Goal: Task Accomplishment & Management: Use online tool/utility

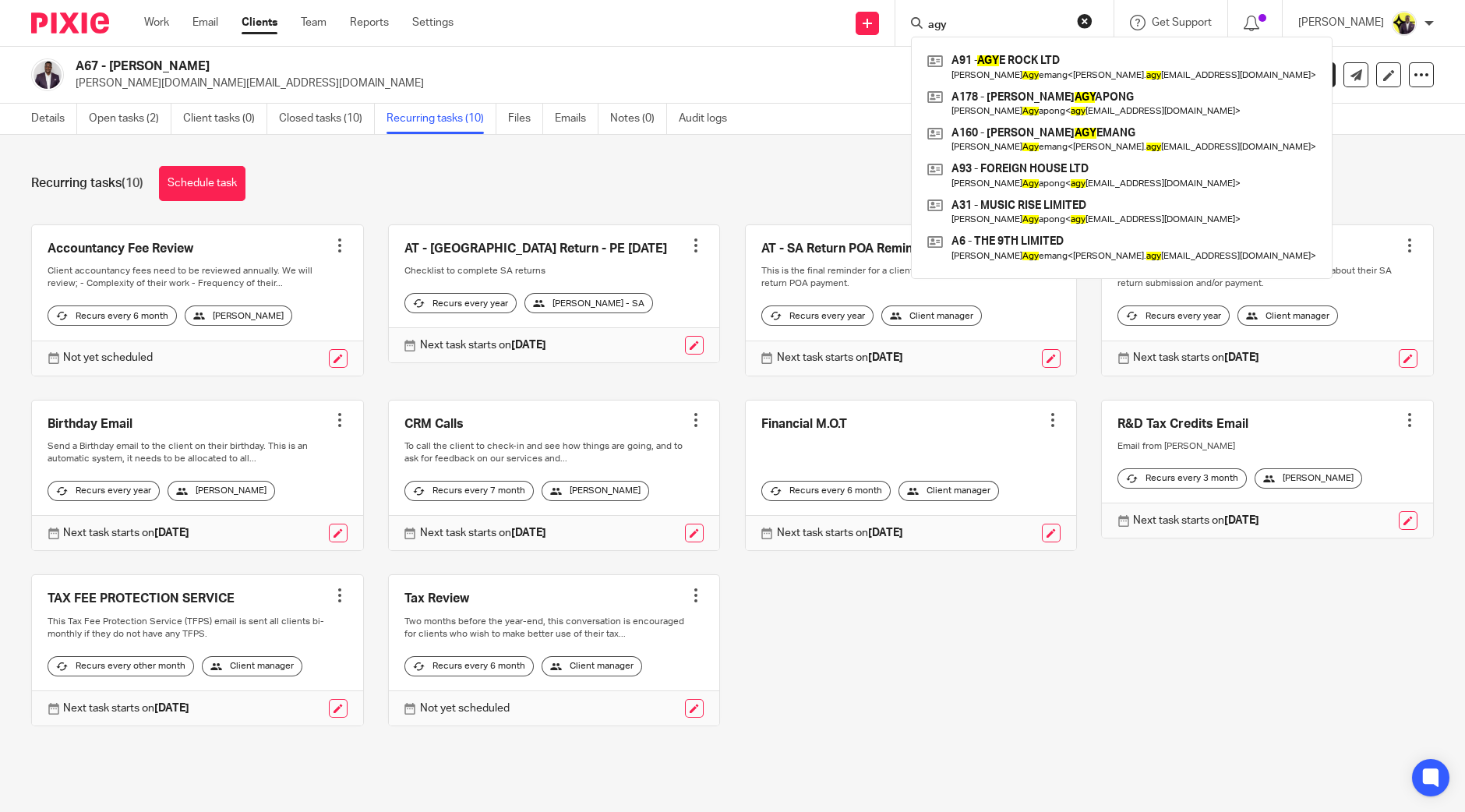
click at [508, 189] on div "Recurring tasks (10) Schedule task" at bounding box center [733, 183] width 1403 height 35
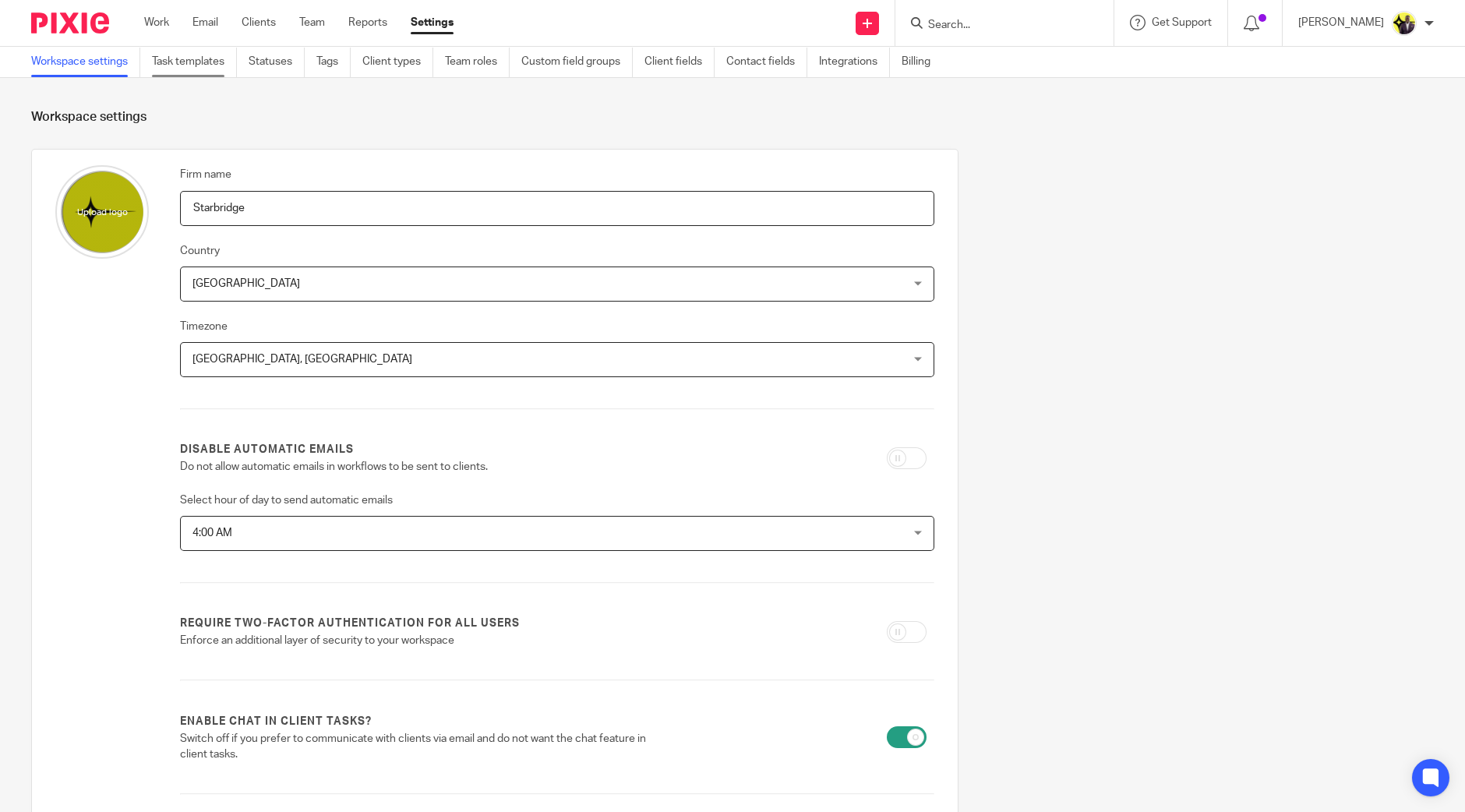
click at [210, 64] on link "Task templates" at bounding box center [194, 62] width 85 height 31
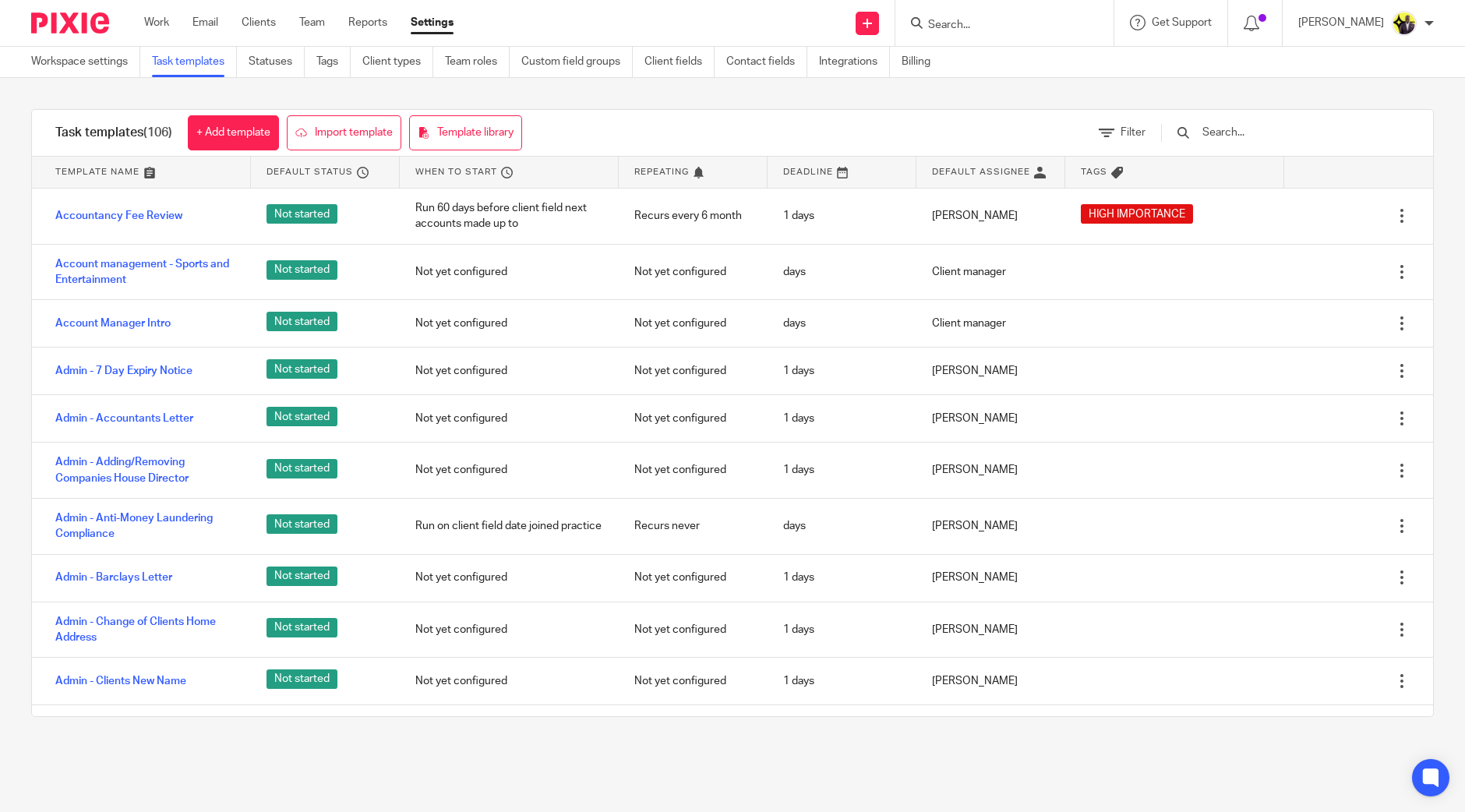
click at [1326, 138] on input "text" at bounding box center [1291, 133] width 181 height 17
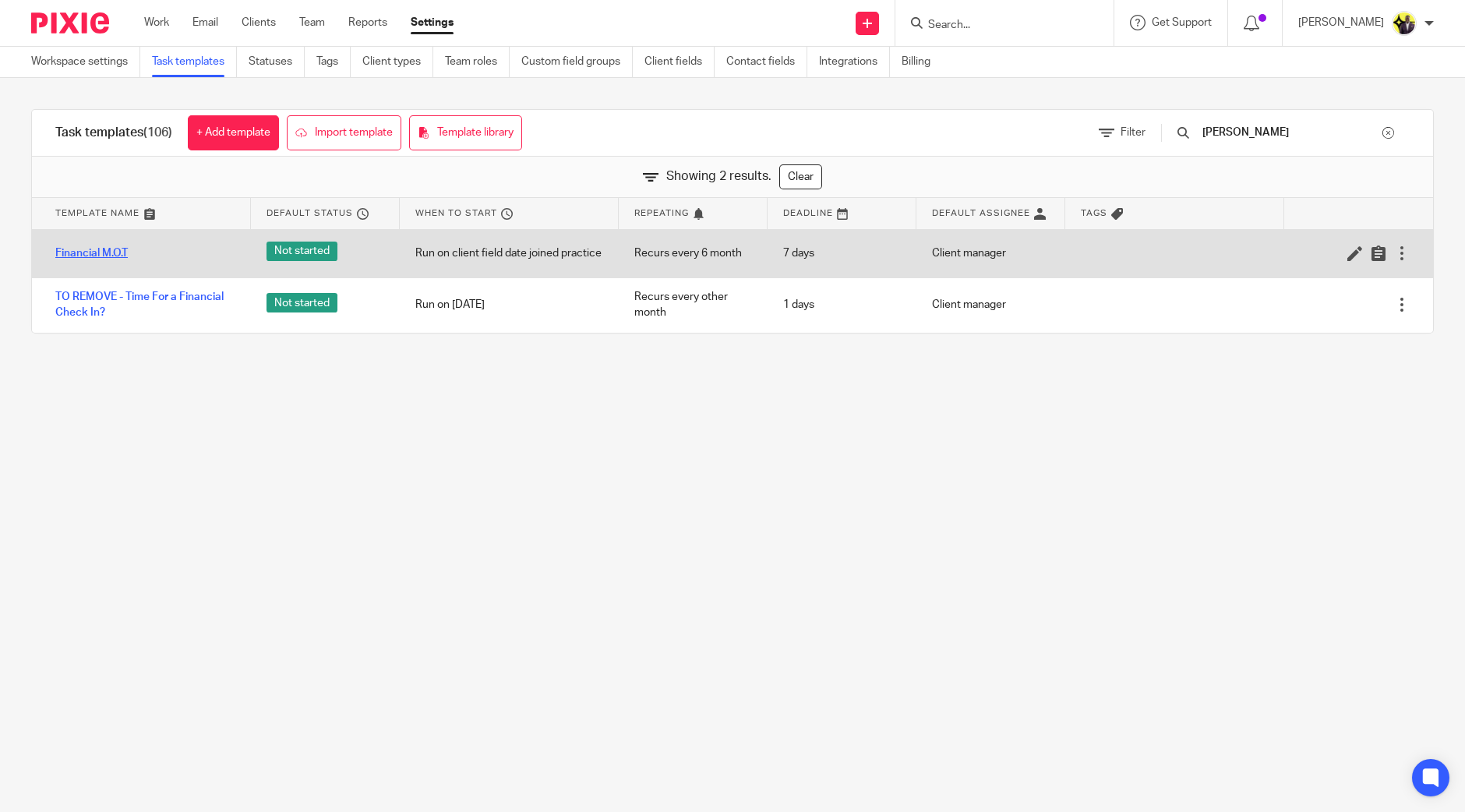
type input "finan"
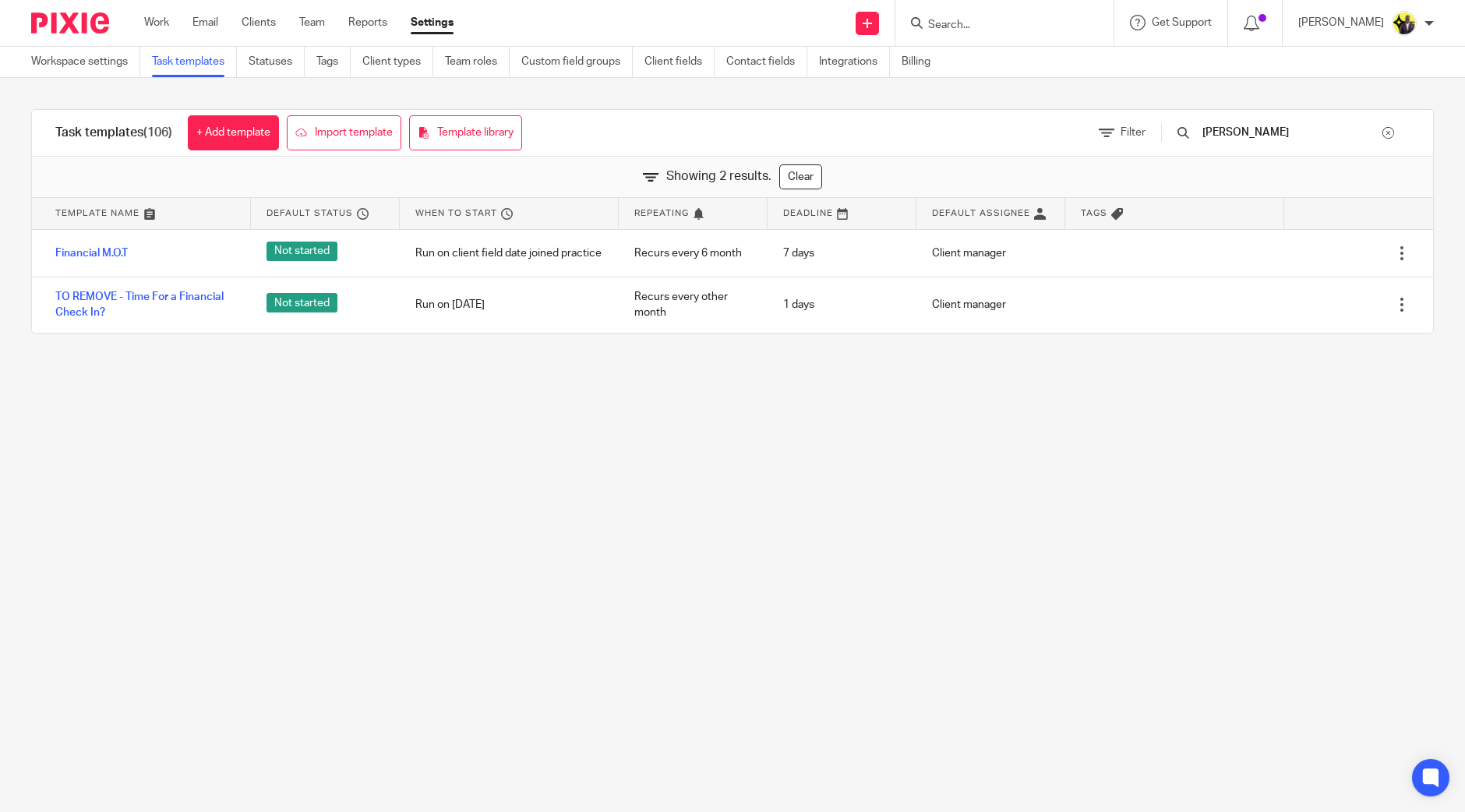
click at [1383, 134] on div at bounding box center [1389, 133] width 11 height 11
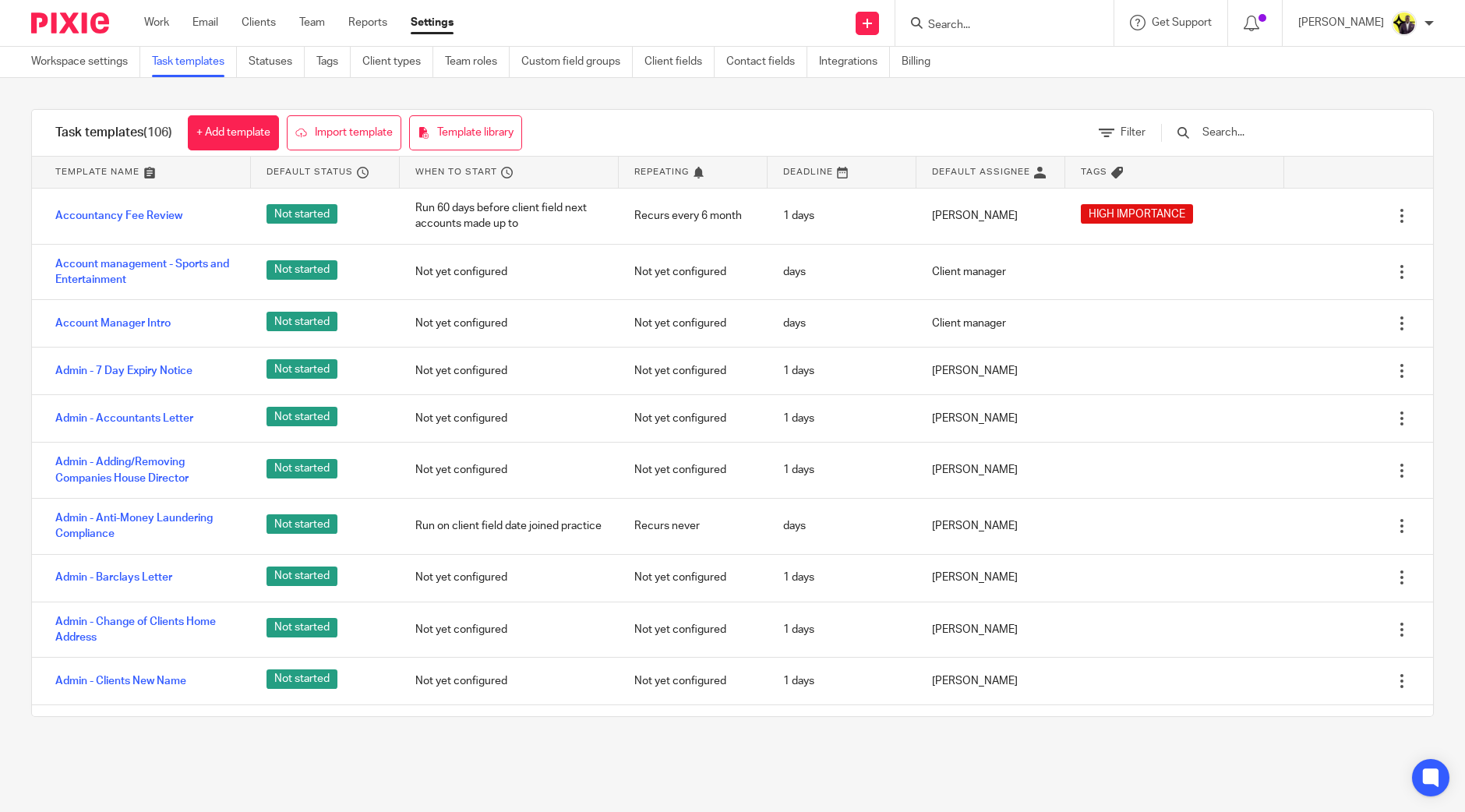
click at [1250, 131] on input "text" at bounding box center [1291, 133] width 181 height 17
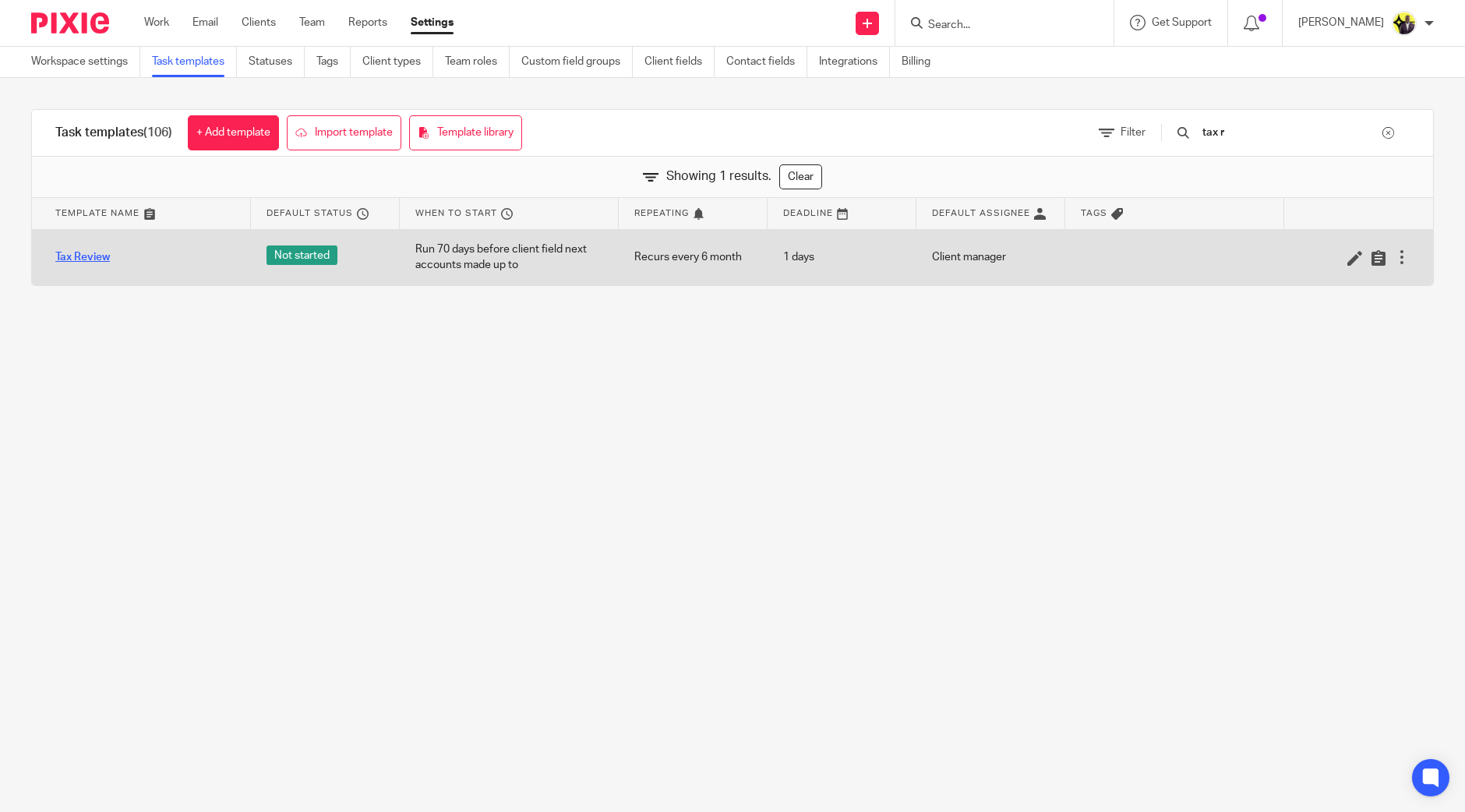
type input "tax r"
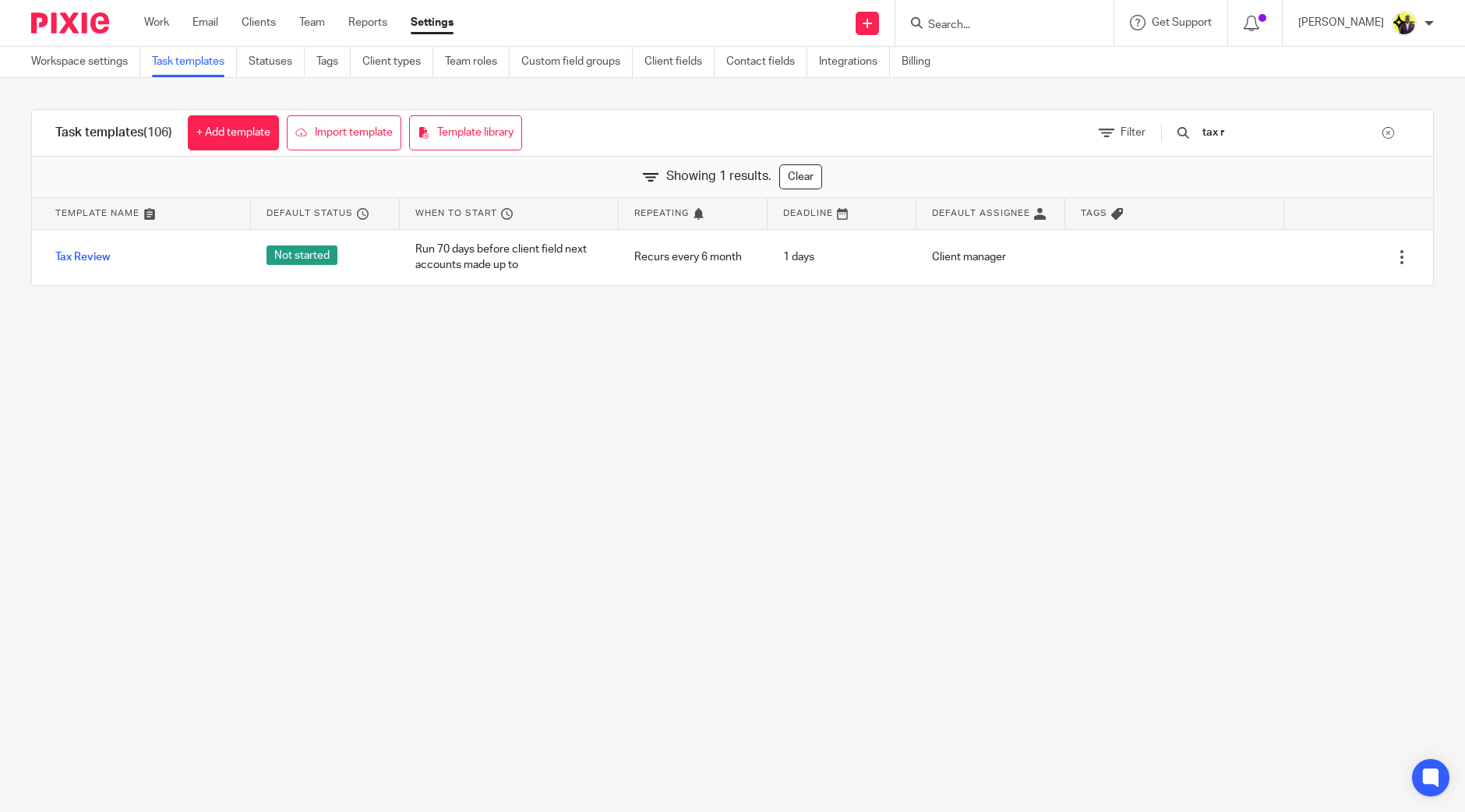
drag, startPoint x: 423, startPoint y: 486, endPoint x: 429, endPoint y: 480, distance: 8.5
click at [425, 487] on main "Workspace settings Task templates Statuses Tags Client types Team roles Custom …" at bounding box center [732, 406] width 1465 height 812
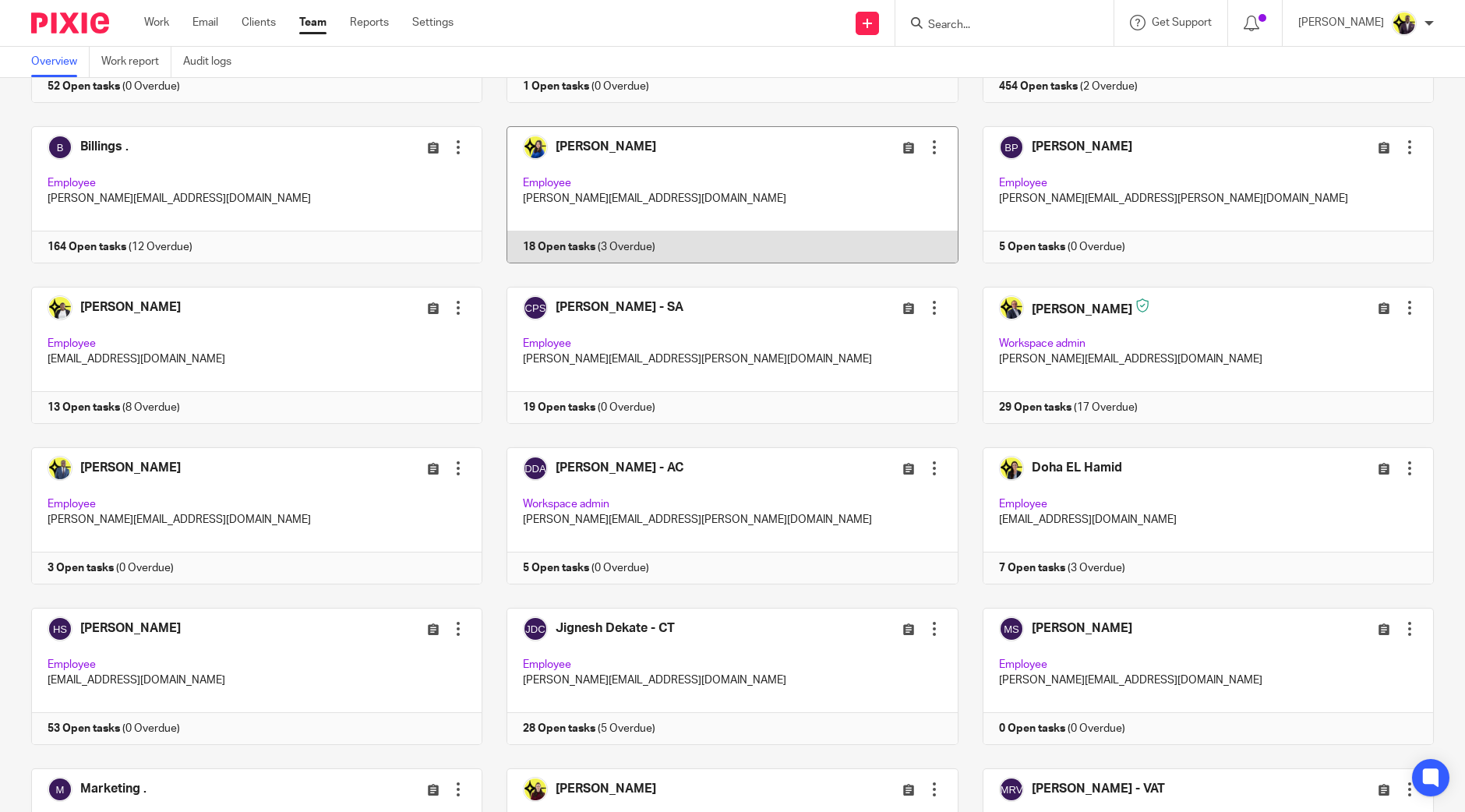
scroll to position [96, 0]
